Goal: Find specific page/section: Find specific page/section

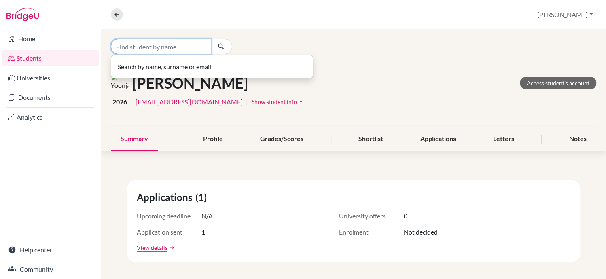
click at [192, 48] on input "Find student by name..." at bounding box center [161, 46] width 100 height 15
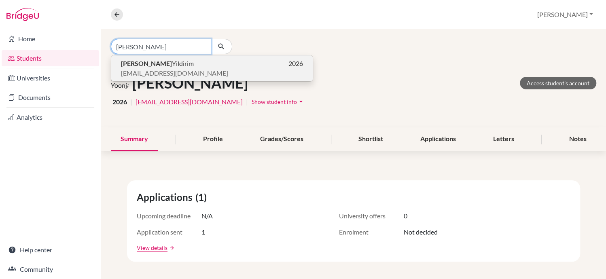
type input "ahmed"
click at [159, 62] on span "Ahmed Yildirim" at bounding box center [157, 64] width 73 height 10
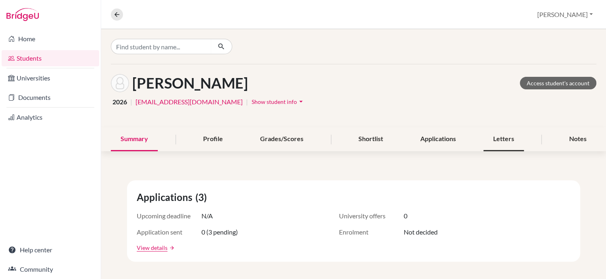
click at [501, 138] on div "Letters" at bounding box center [503, 139] width 40 height 24
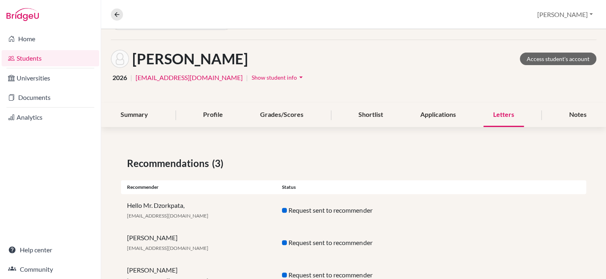
scroll to position [55, 0]
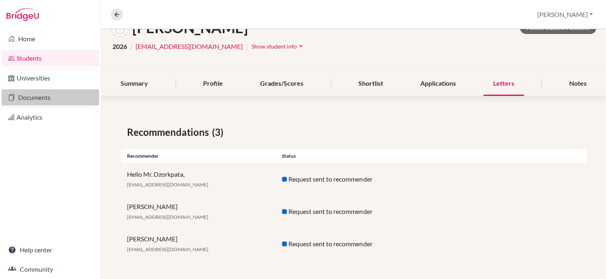
drag, startPoint x: 507, startPoint y: 129, endPoint x: 38, endPoint y: 99, distance: 470.3
click at [38, 99] on link "Documents" at bounding box center [50, 97] width 97 height 16
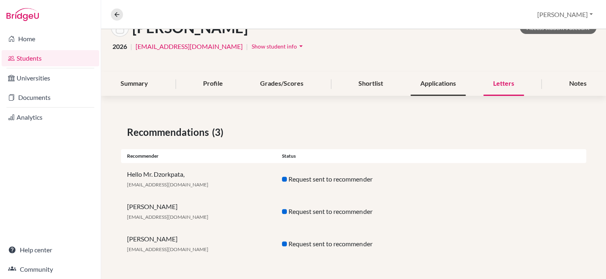
click at [435, 84] on div "Applications" at bounding box center [437, 84] width 55 height 24
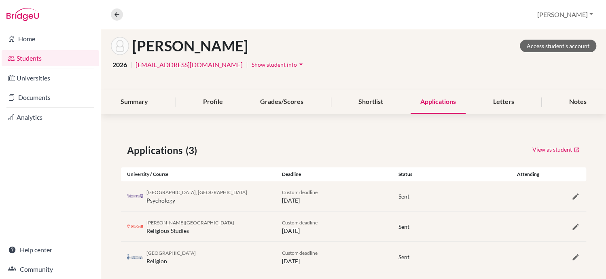
scroll to position [49, 0]
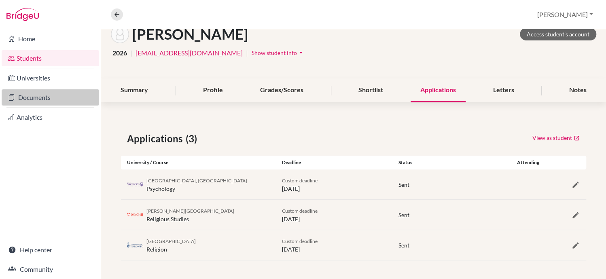
click at [40, 97] on link "Documents" at bounding box center [50, 97] width 97 height 16
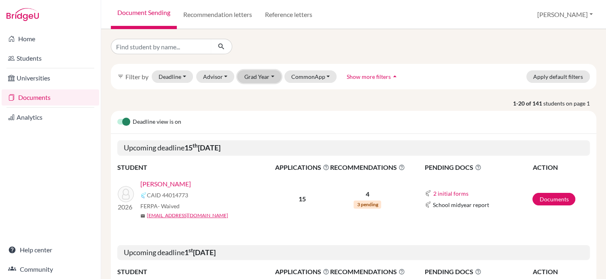
click at [258, 76] on button "Grad Year" at bounding box center [259, 76] width 44 height 13
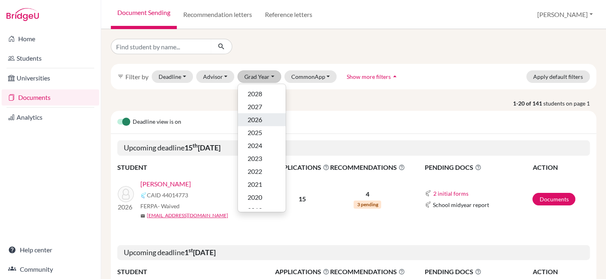
click at [259, 122] on span "2026" at bounding box center [254, 120] width 15 height 10
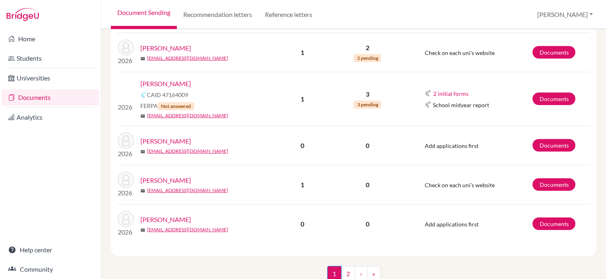
scroll to position [1069, 0]
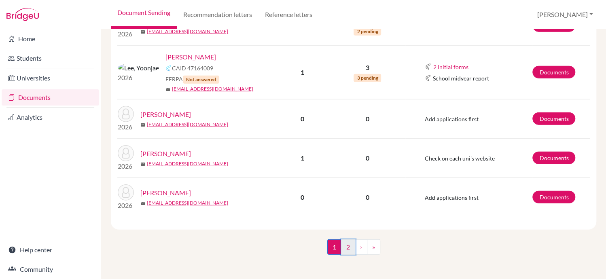
click at [343, 251] on link "2" at bounding box center [348, 246] width 14 height 15
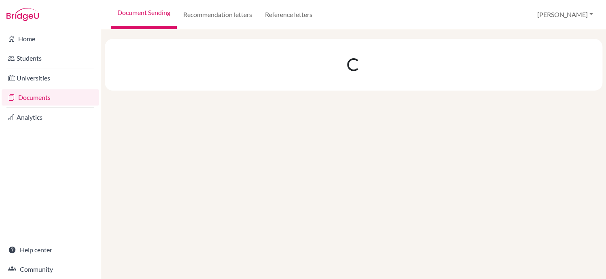
scroll to position [0, 0]
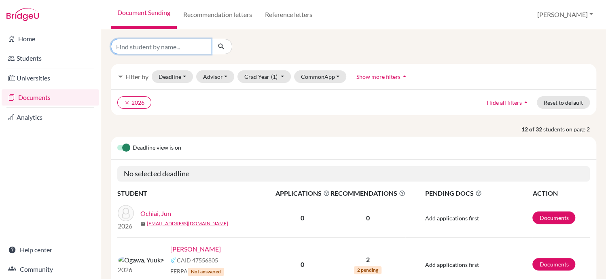
click at [176, 44] on input "Find student by name..." at bounding box center [161, 46] width 100 height 15
type input "yildirim"
click button "submit" at bounding box center [221, 46] width 21 height 15
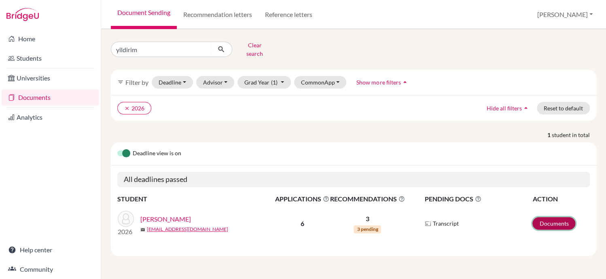
click at [542, 217] on link "Documents" at bounding box center [553, 223] width 43 height 13
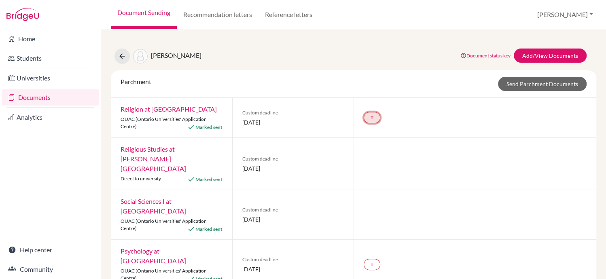
click at [365, 120] on link "T" at bounding box center [371, 117] width 17 height 11
